Goal: Task Accomplishment & Management: Manage account settings

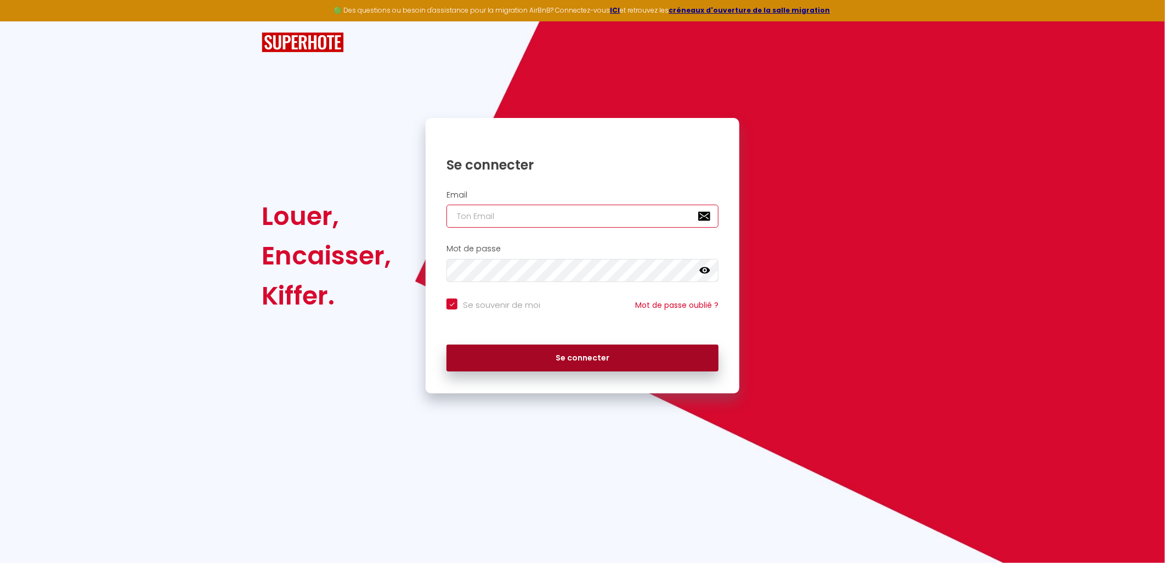
type input "[EMAIL_ADDRESS][DOMAIN_NAME]"
click at [511, 359] on button "Se connecter" at bounding box center [583, 358] width 272 height 27
checkbox input "true"
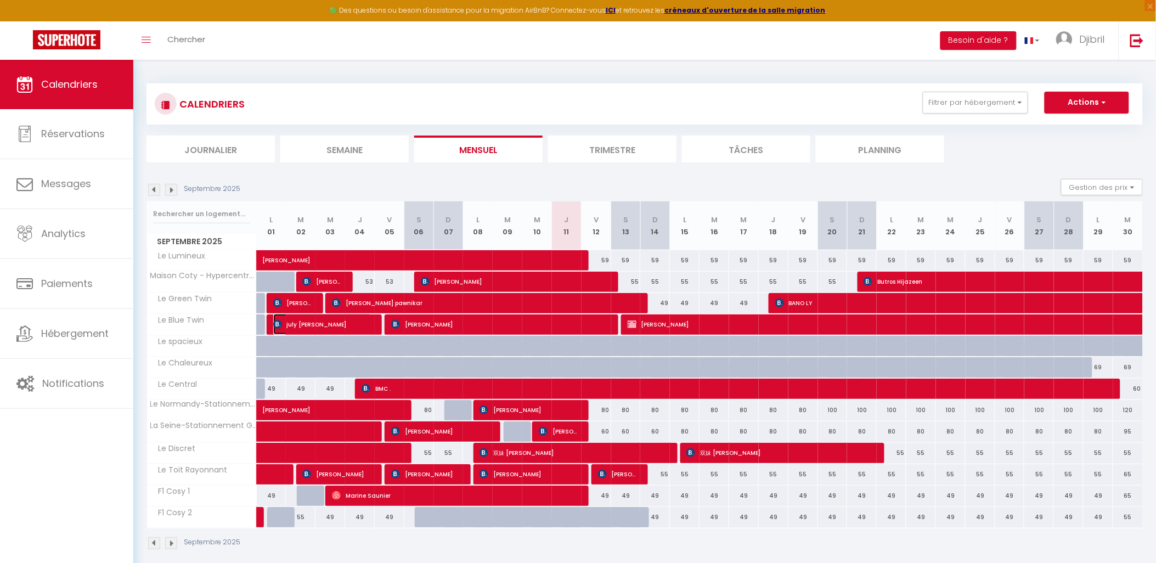
click at [339, 325] on span "july [PERSON_NAME]" at bounding box center [322, 324] width 99 height 21
select select "OK"
select select "KO"
select select "0"
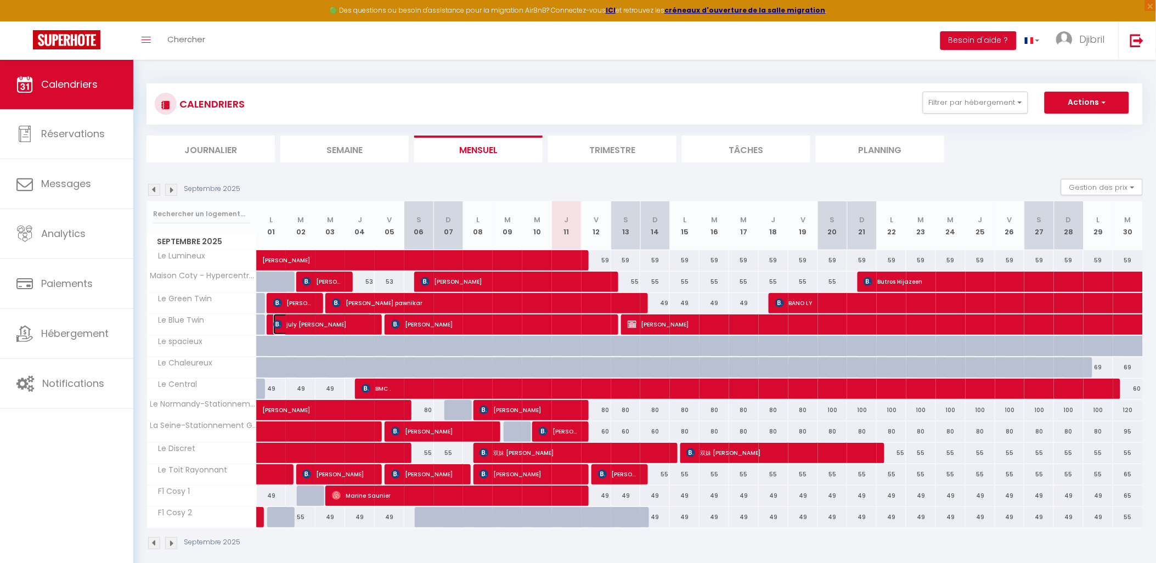
select select "1"
select select
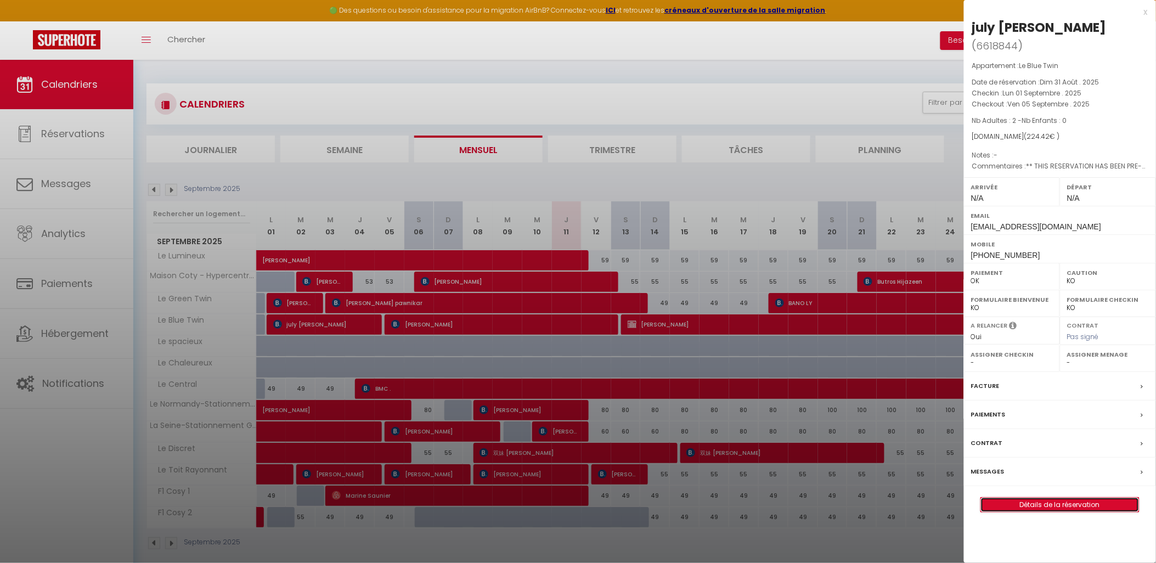
click at [1056, 498] on link "Détails de la réservation" at bounding box center [1060, 505] width 158 height 14
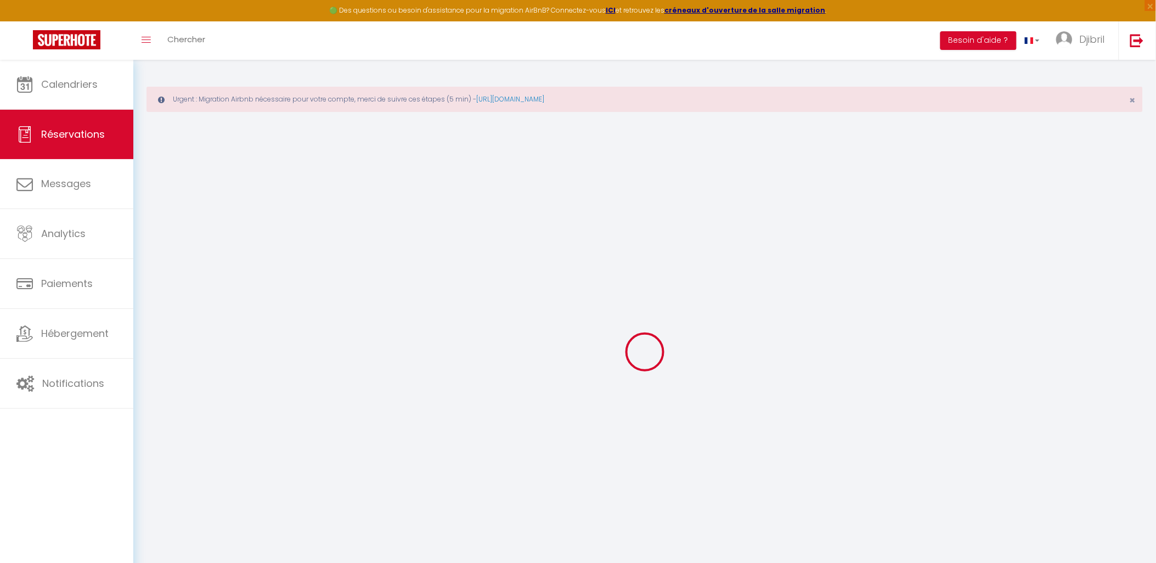
select select
checkbox input "false"
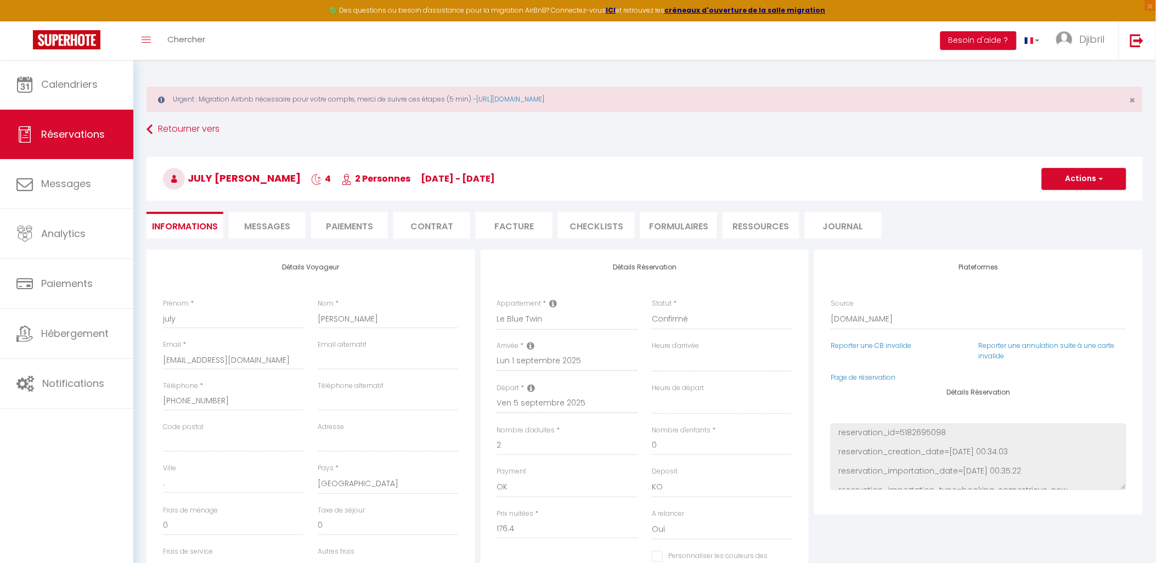
type input "40"
type input "8.02"
select select
checkbox input "false"
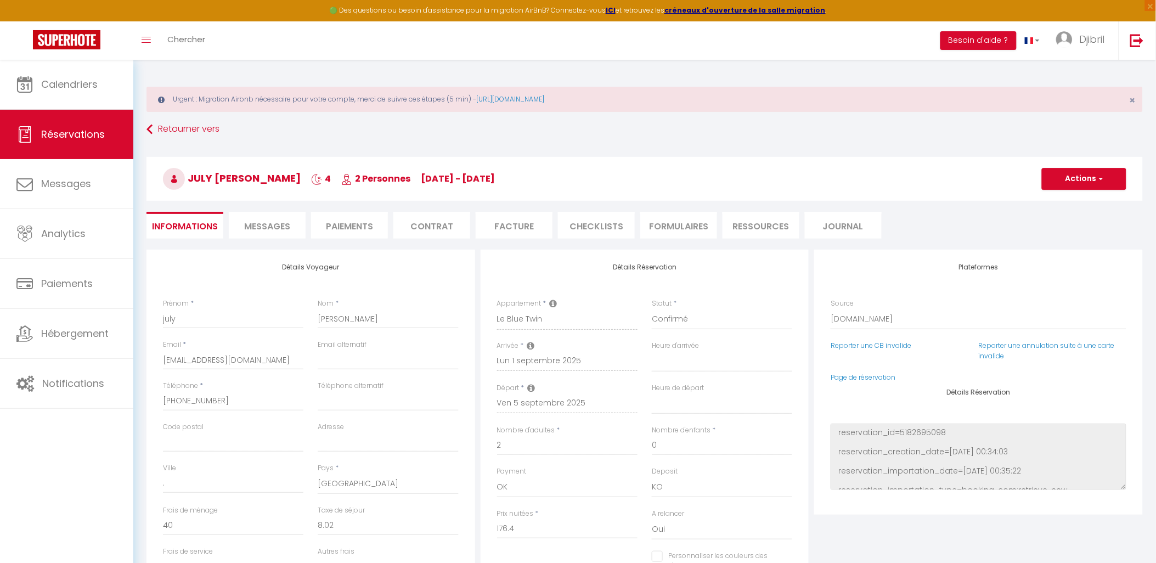
select select
click at [273, 234] on li "Messages" at bounding box center [267, 225] width 77 height 27
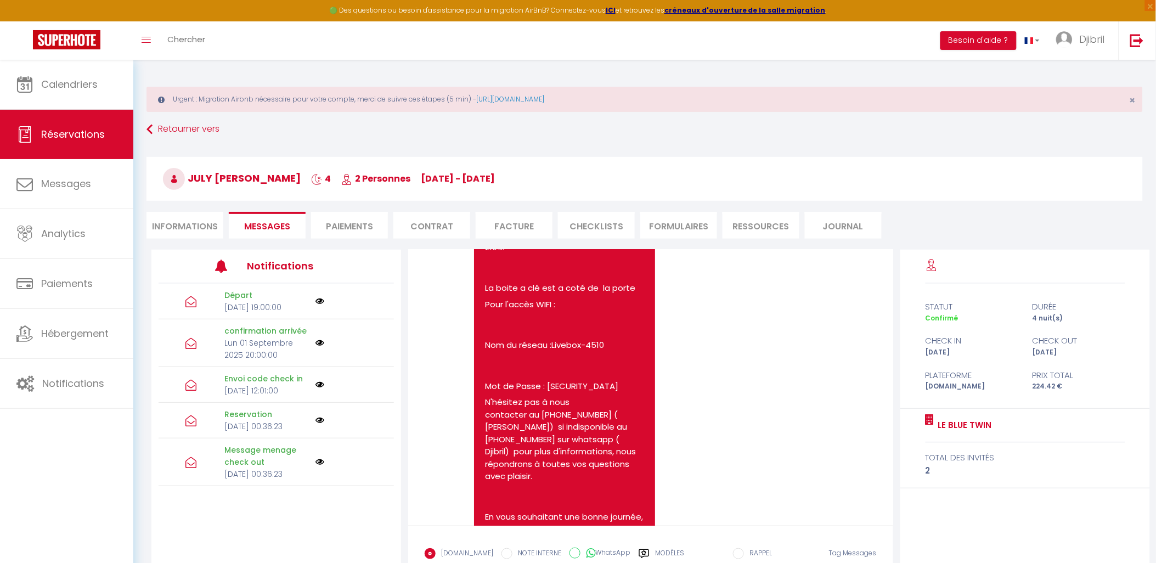
scroll to position [487, 0]
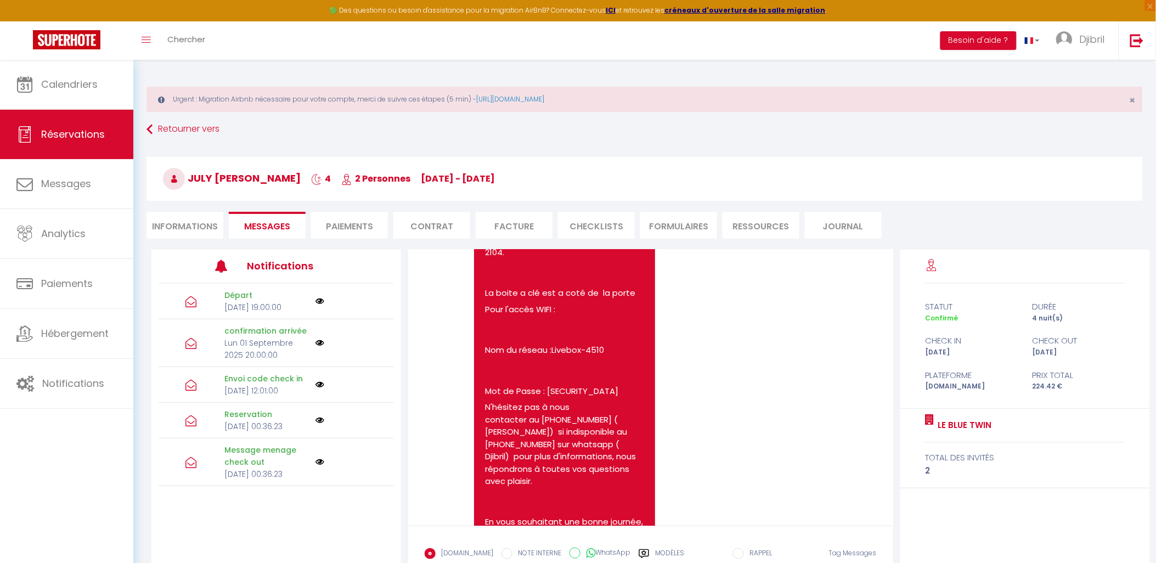
drag, startPoint x: 546, startPoint y: 388, endPoint x: 638, endPoint y: 396, distance: 92.0
click at [638, 396] on p "Mot de Passe : [SECURITY_DATA]" at bounding box center [564, 391] width 159 height 13
drag, startPoint x: 638, startPoint y: 396, endPoint x: 588, endPoint y: 365, distance: 58.2
click at [588, 365] on pre "Bonjour july, Le code de la premiere porte est 7 6 6 0 0 * L'immeuble est en fo…" at bounding box center [564, 359] width 159 height 511
